Goal: Information Seeking & Learning: Learn about a topic

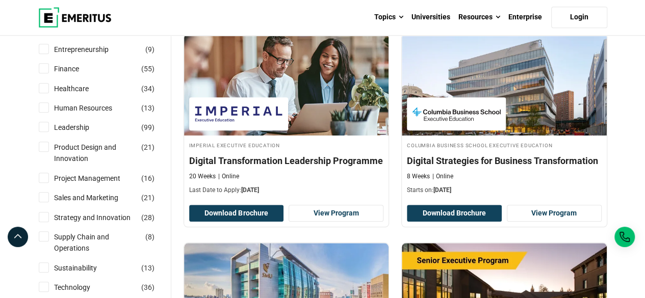
scroll to position [387, 0]
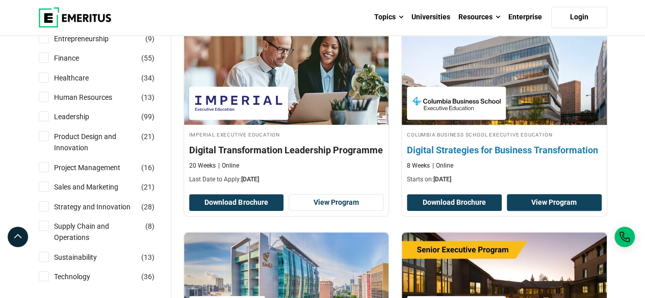
click at [548, 202] on link "View Program" at bounding box center [554, 202] width 95 height 17
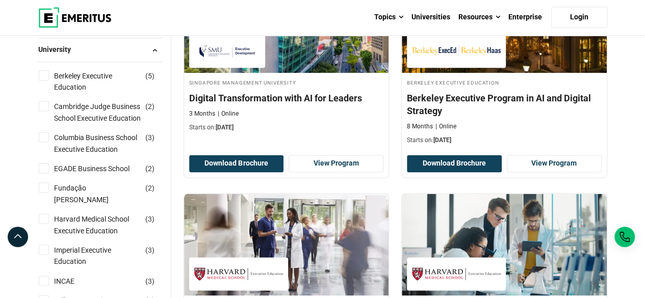
scroll to position [652, 0]
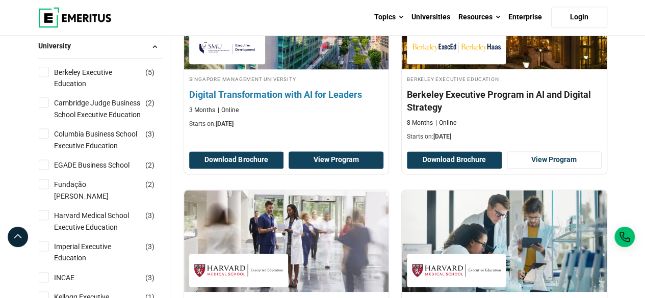
click at [343, 160] on link "View Program" at bounding box center [336, 159] width 95 height 17
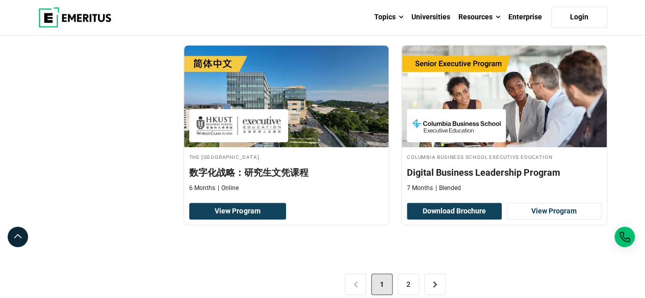
scroll to position [2176, 0]
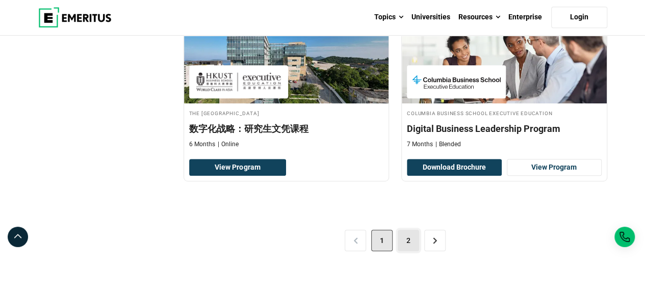
click at [404, 238] on link "2" at bounding box center [408, 240] width 21 height 21
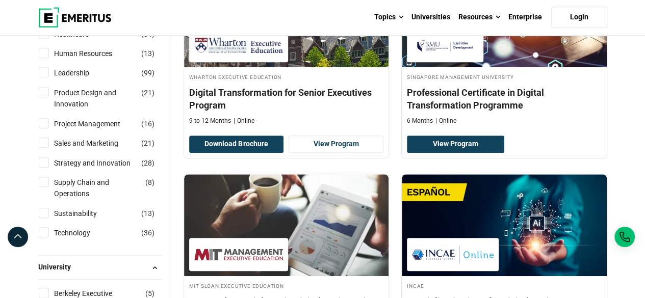
scroll to position [371, 0]
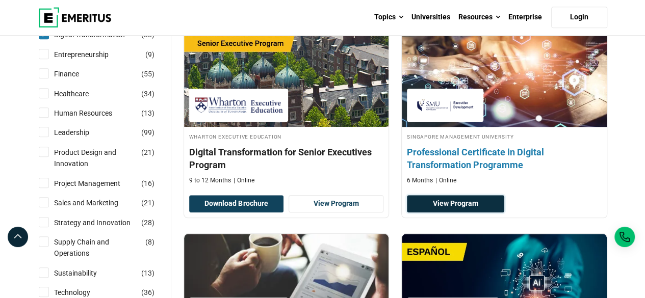
click at [473, 201] on link "View Program" at bounding box center [455, 203] width 97 height 17
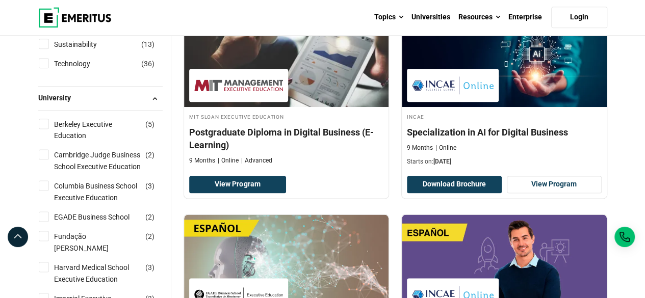
scroll to position [616, 0]
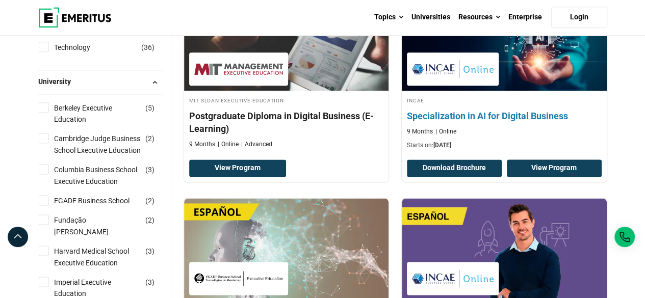
click at [572, 170] on link "View Program" at bounding box center [554, 168] width 95 height 17
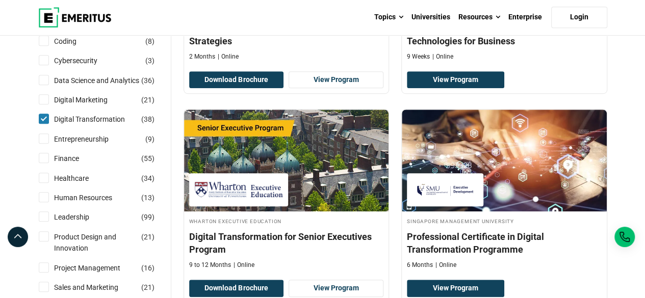
scroll to position [273, 0]
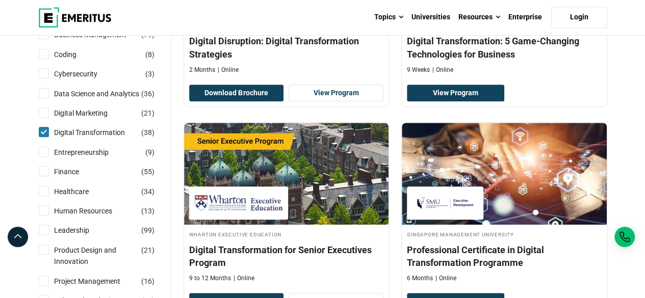
click at [42, 131] on input "Digital Transformation ( 38 )" at bounding box center [44, 132] width 10 height 10
checkbox input "false"
